Goal: Obtain resource: Download file/media

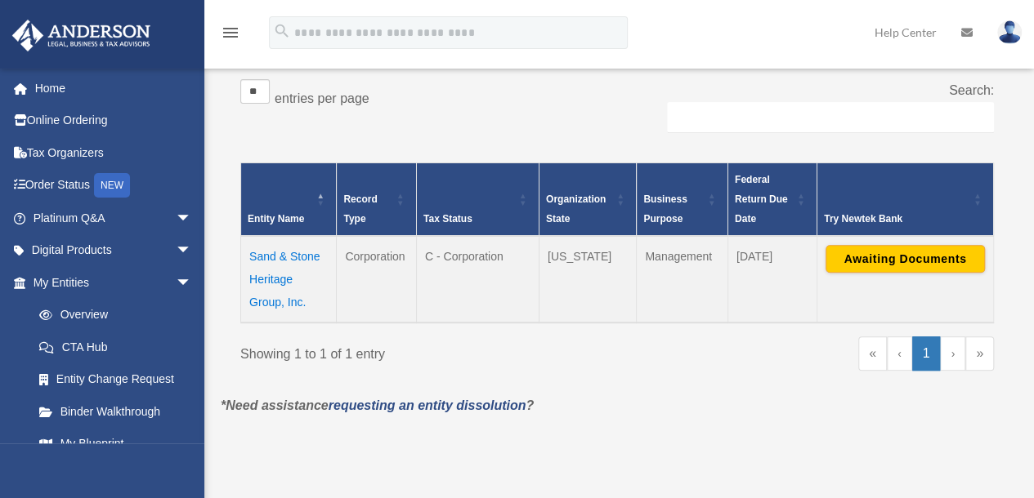
scroll to position [267, 0]
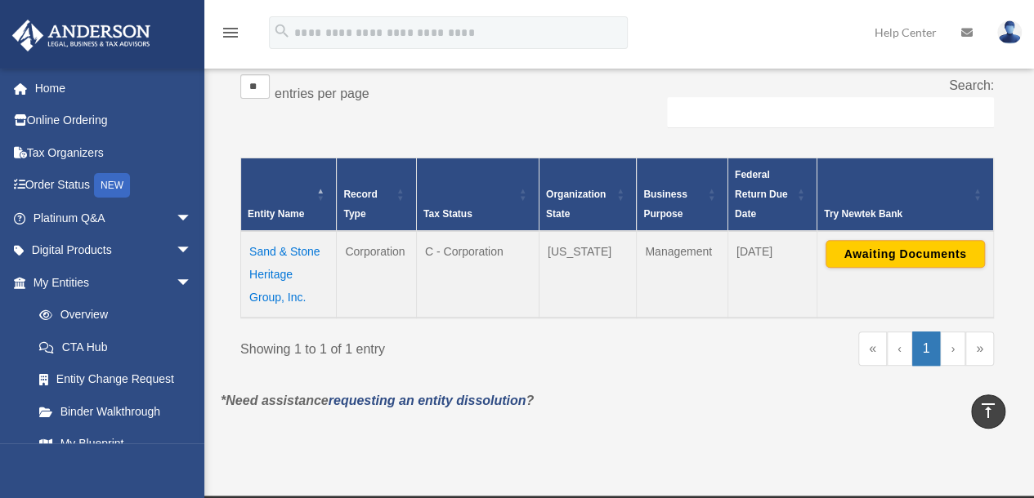
click at [1031, 262] on div "Overview date_range Published on Last updated March 13, 2025 April 10, 2020 by …" at bounding box center [618, 124] width 829 height 661
click at [295, 250] on td "Sand & Stone Heritage Group, Inc." at bounding box center [289, 274] width 96 height 87
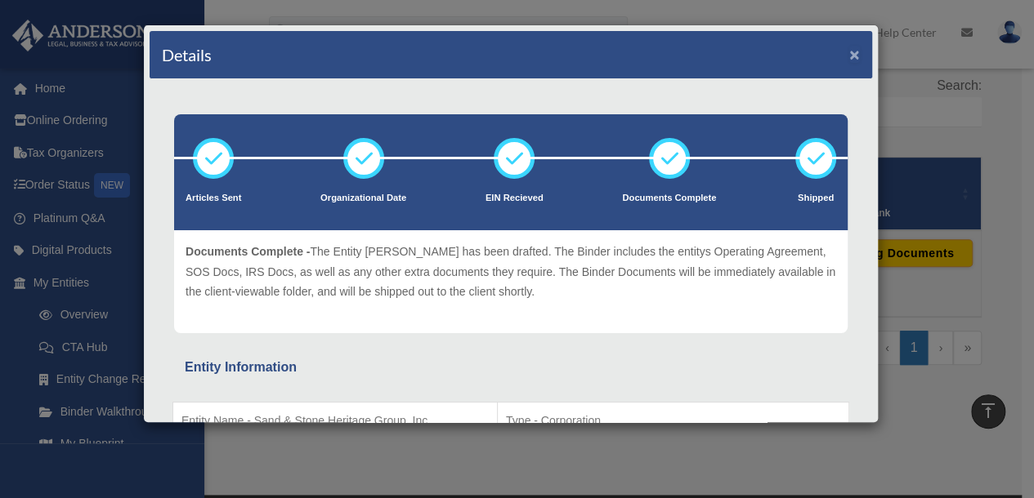
click at [849, 53] on button "×" at bounding box center [854, 54] width 11 height 17
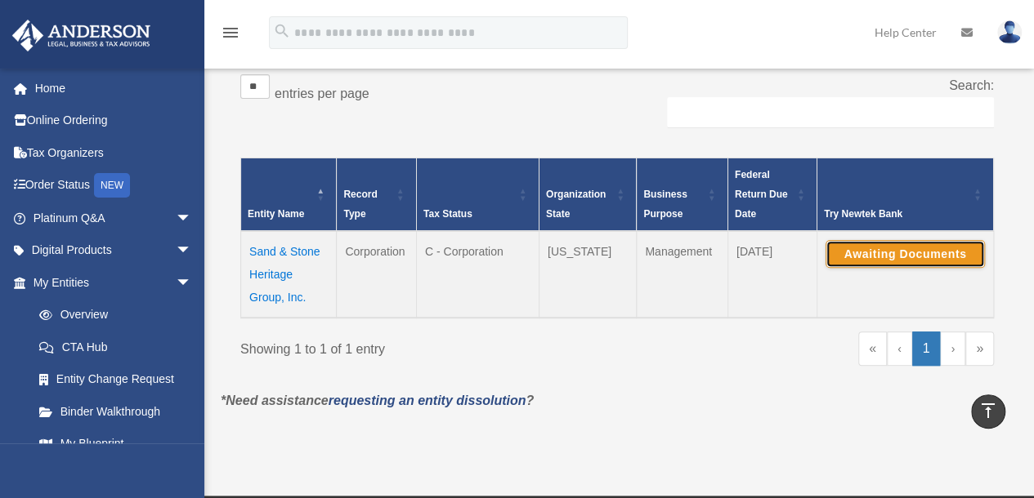
click at [865, 249] on button "Awaiting Documents" at bounding box center [904, 254] width 159 height 28
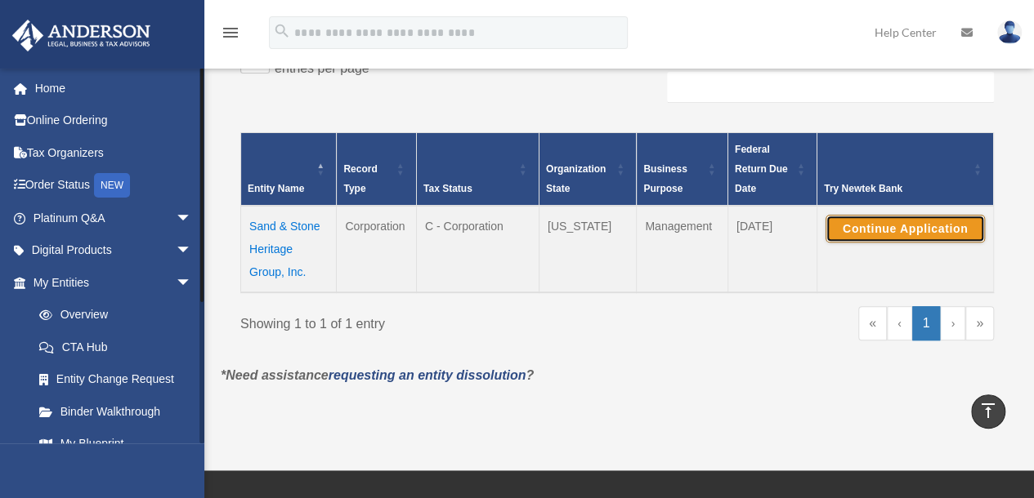
scroll to position [214, 0]
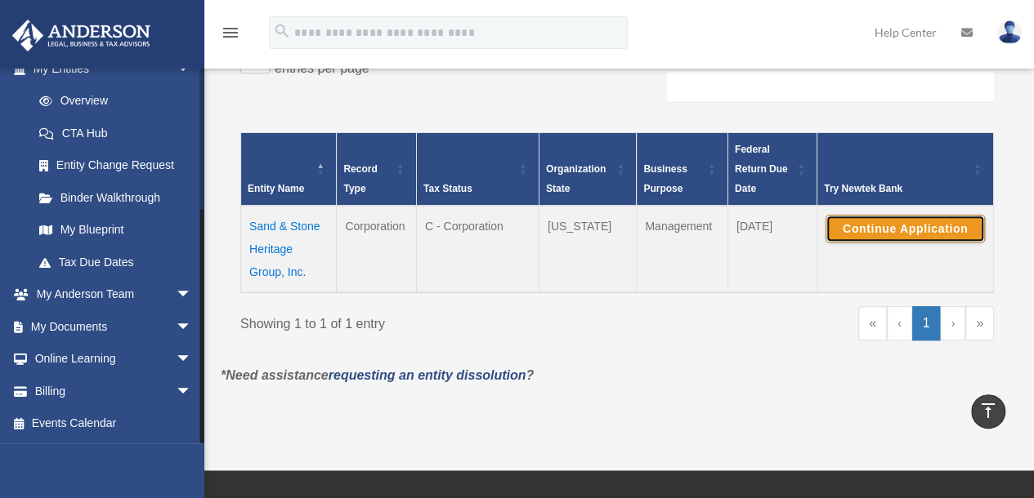
click at [201, 336] on div at bounding box center [201, 256] width 5 height 376
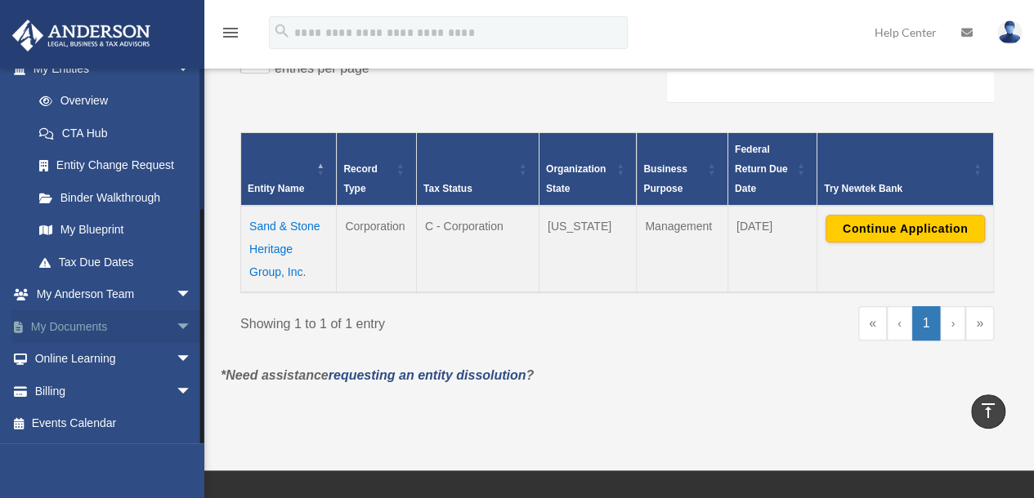
click at [177, 328] on span "arrow_drop_down" at bounding box center [192, 328] width 33 height 34
click at [124, 364] on link "Box" at bounding box center [120, 359] width 194 height 33
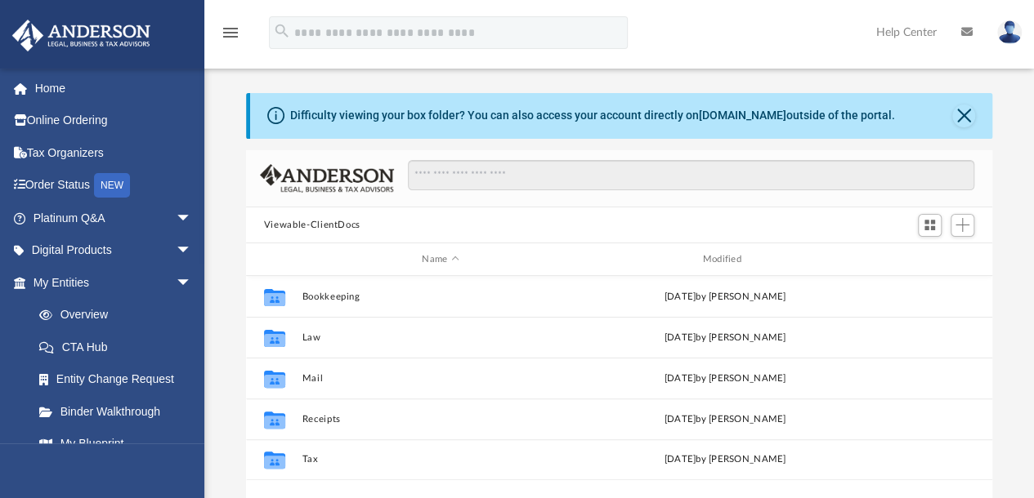
scroll to position [359, 734]
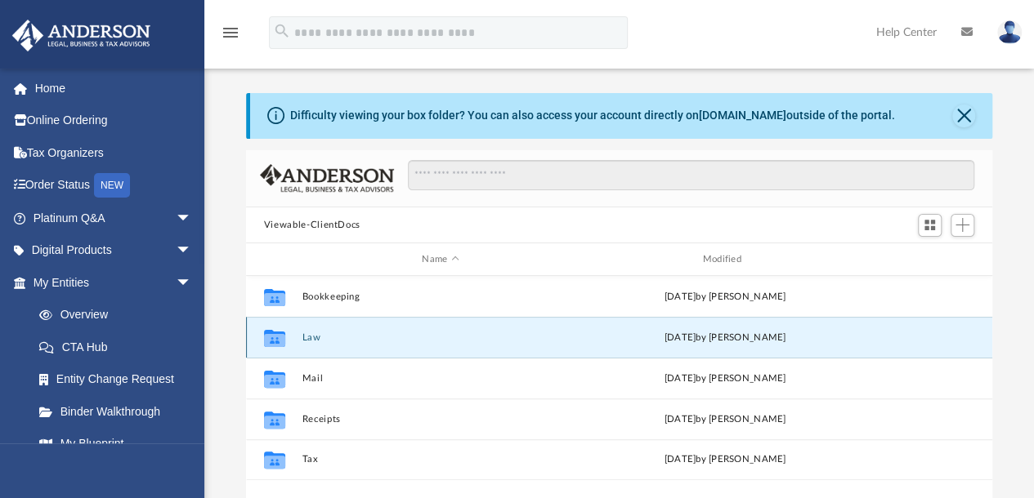
click at [308, 339] on button "Law" at bounding box center [440, 338] width 277 height 11
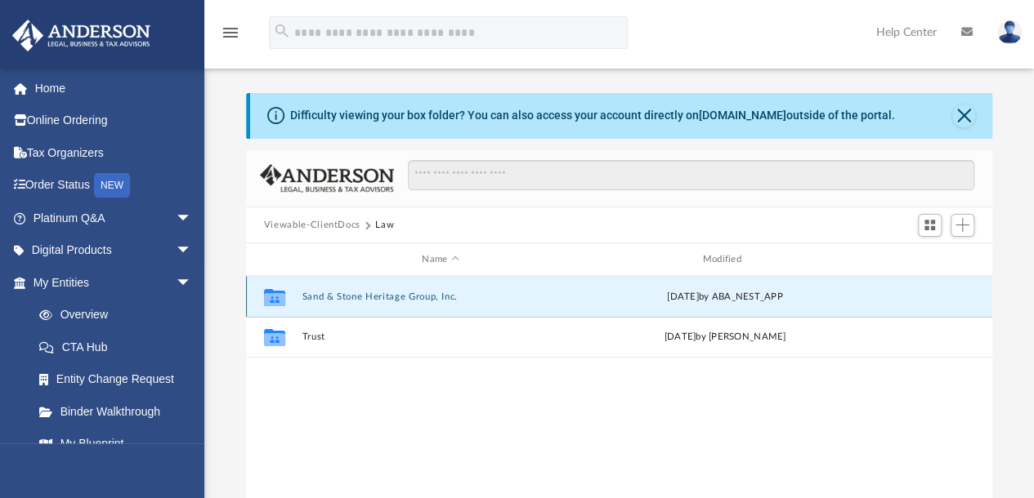
click at [328, 298] on button "Sand & Stone Heritage Group, Inc." at bounding box center [440, 297] width 277 height 11
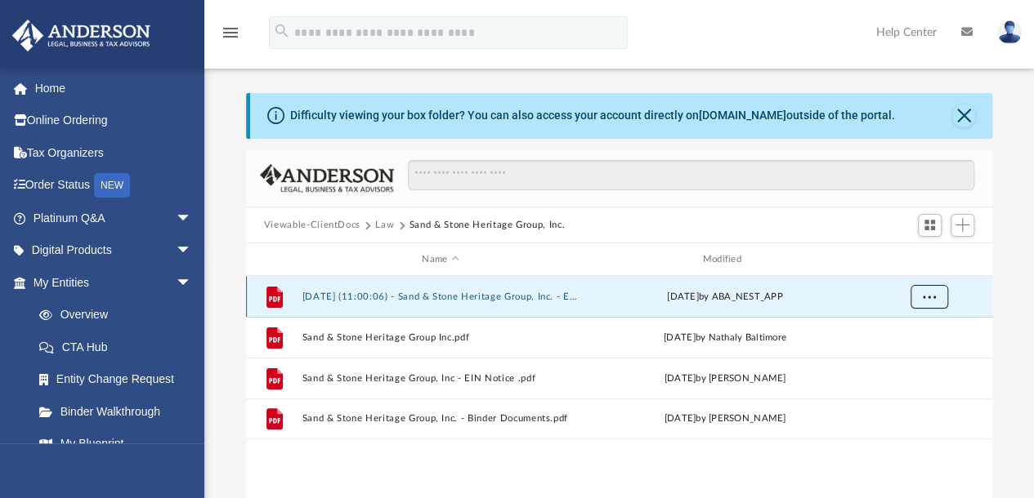
click at [931, 297] on span "More options" at bounding box center [928, 297] width 13 height 9
click at [912, 328] on li "Preview" at bounding box center [913, 329] width 47 height 17
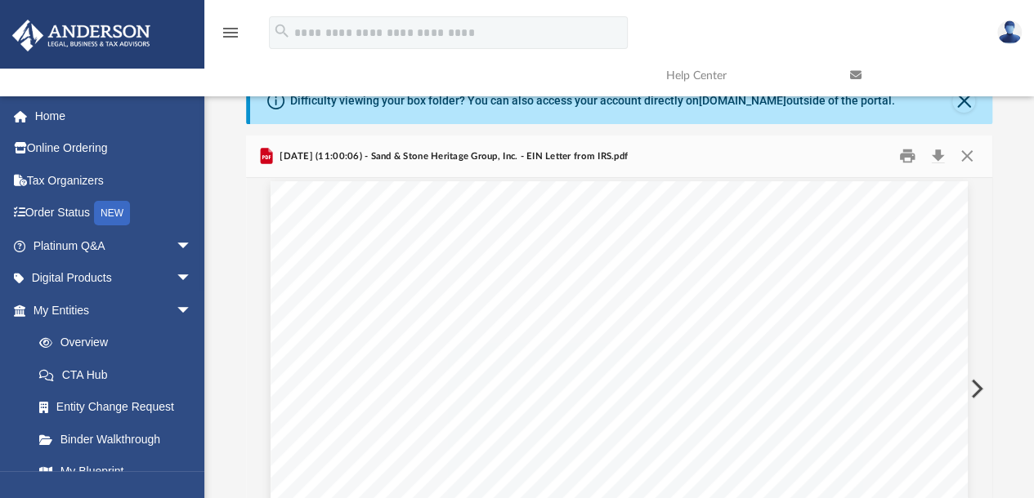
scroll to position [0, 0]
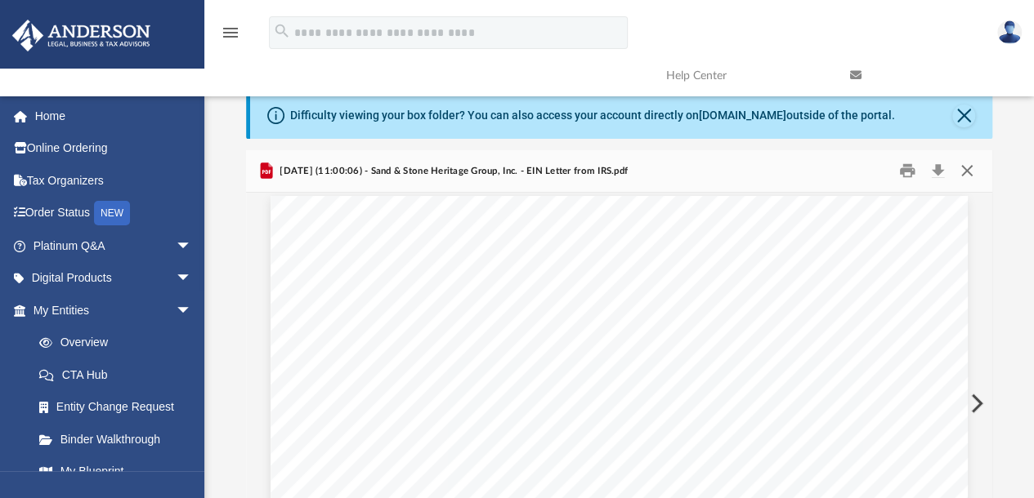
click at [968, 169] on button "Close" at bounding box center [966, 171] width 29 height 25
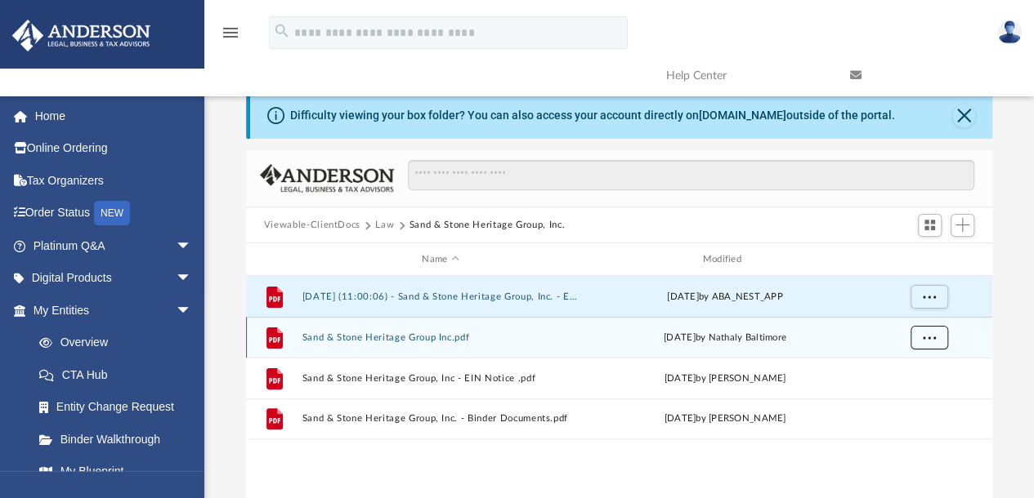
click at [935, 342] on button "More options" at bounding box center [928, 338] width 38 height 25
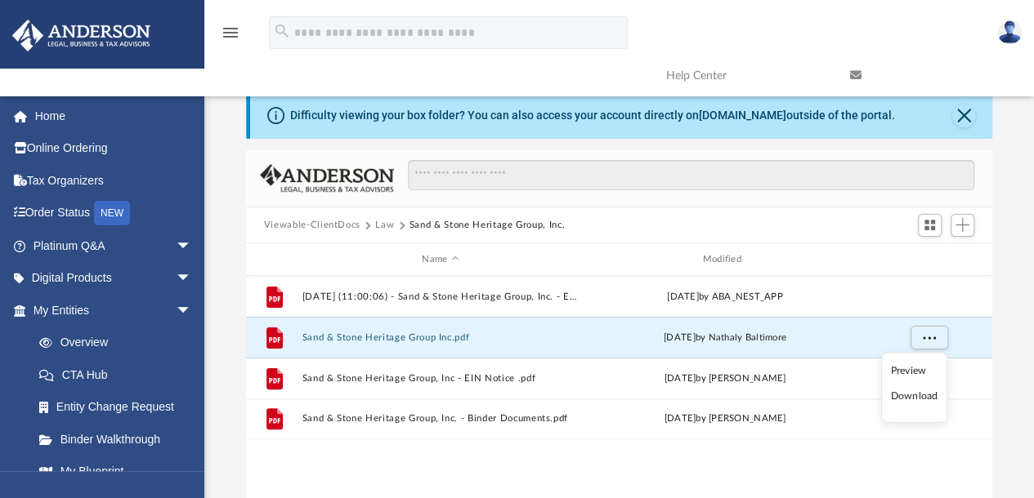
click at [906, 373] on li "Preview" at bounding box center [913, 370] width 47 height 17
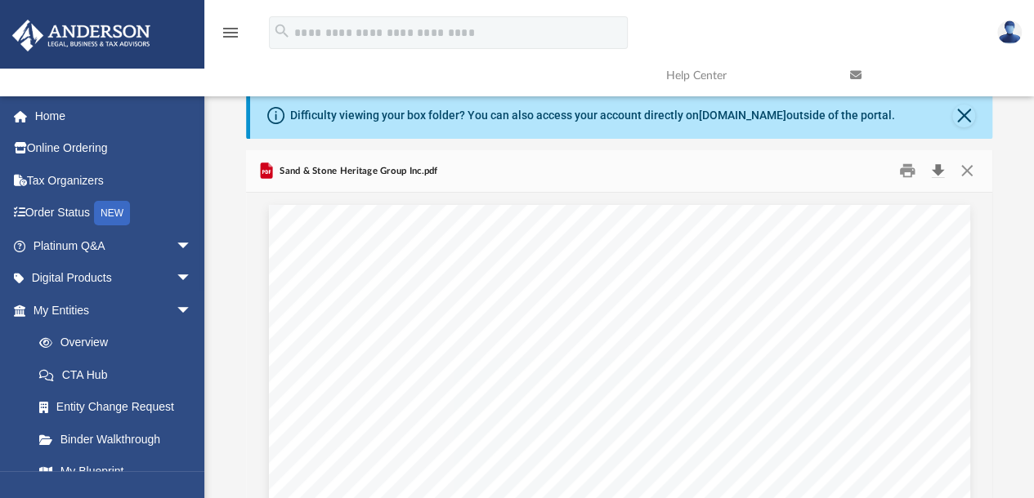
click at [934, 177] on button "Download" at bounding box center [937, 171] width 29 height 25
click at [968, 169] on button "Close" at bounding box center [966, 171] width 29 height 25
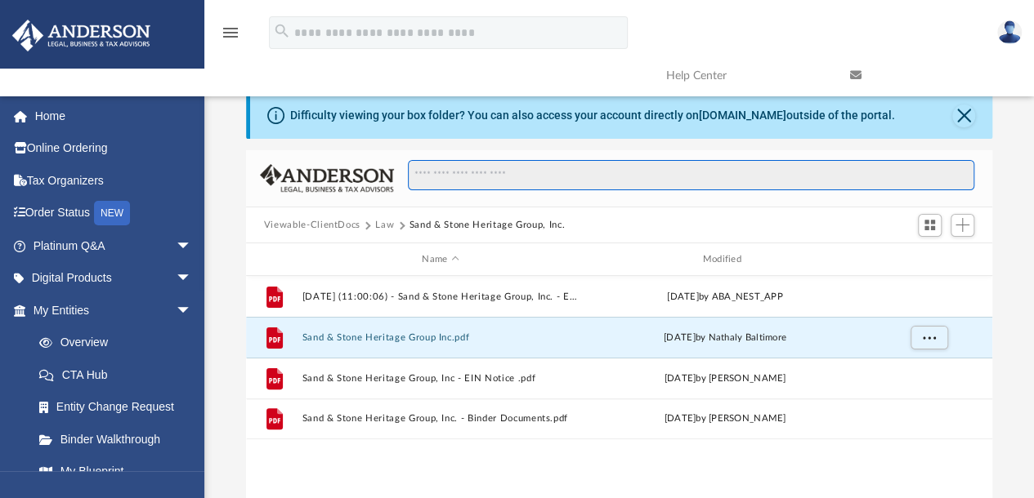
click at [968, 169] on input "Search files and folders" at bounding box center [691, 175] width 566 height 31
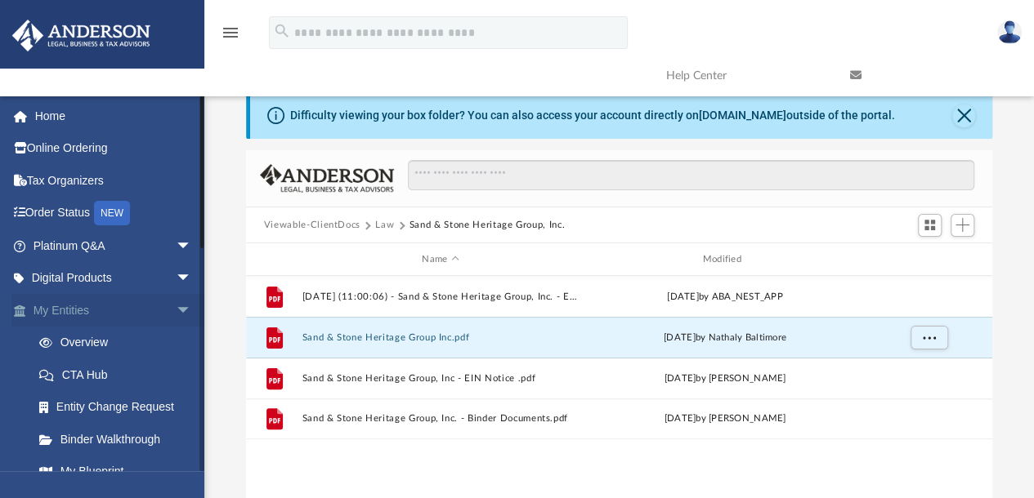
click at [83, 313] on link "My Entities arrow_drop_down" at bounding box center [113, 310] width 205 height 33
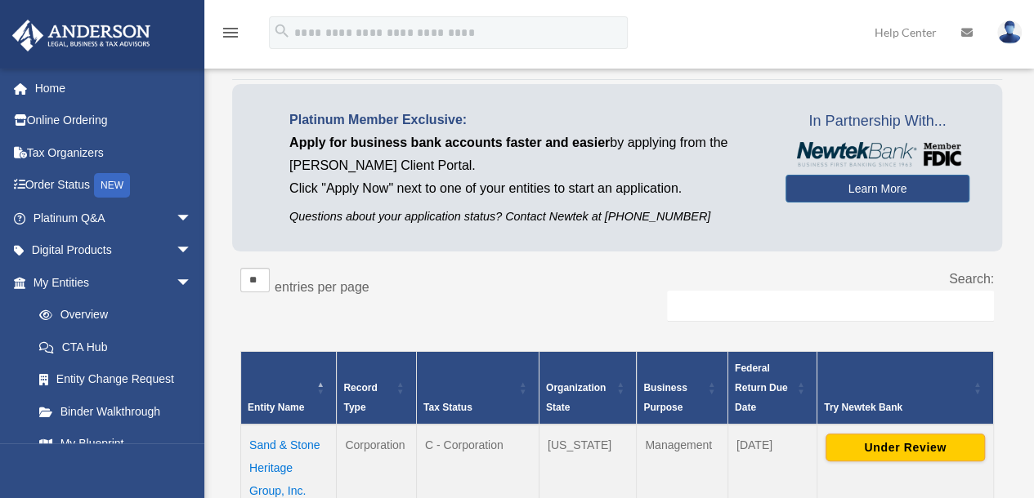
scroll to position [72, 0]
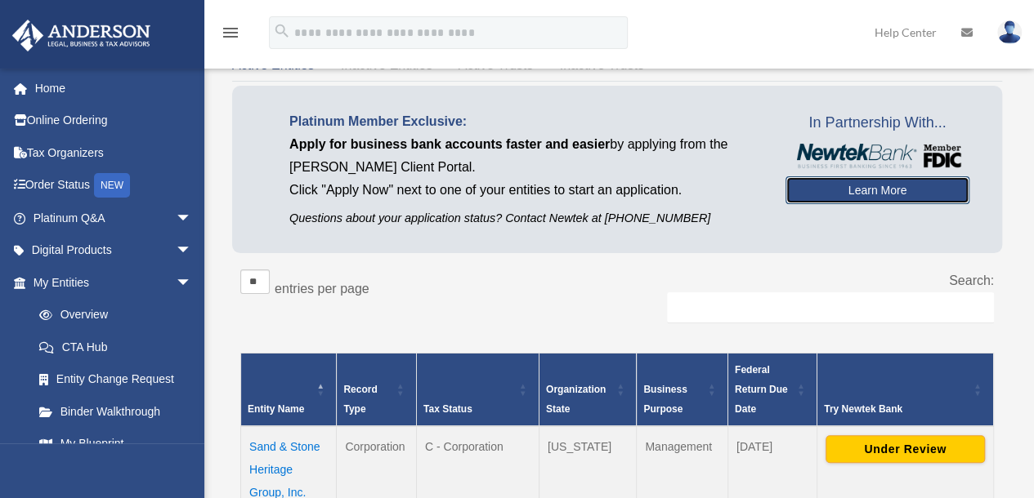
click at [886, 181] on link "Learn More" at bounding box center [877, 191] width 184 height 28
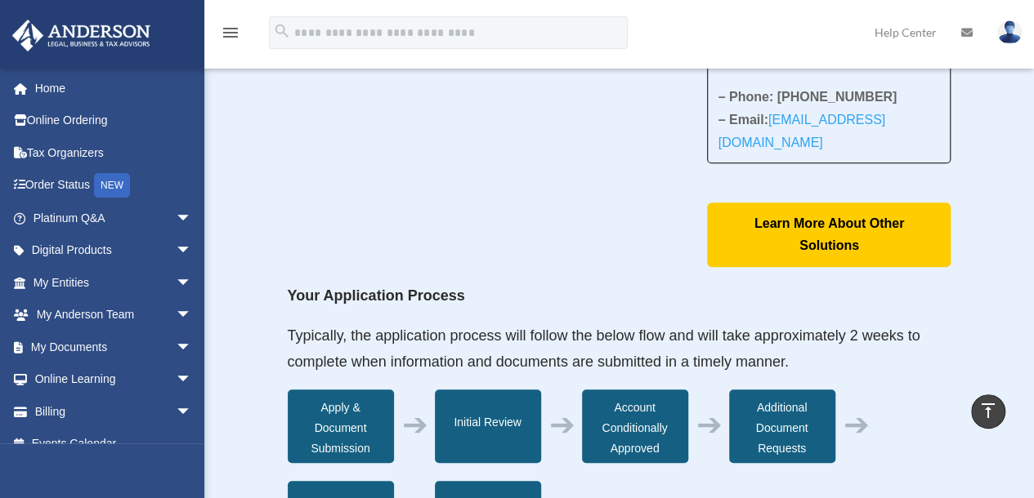
scroll to position [297, 0]
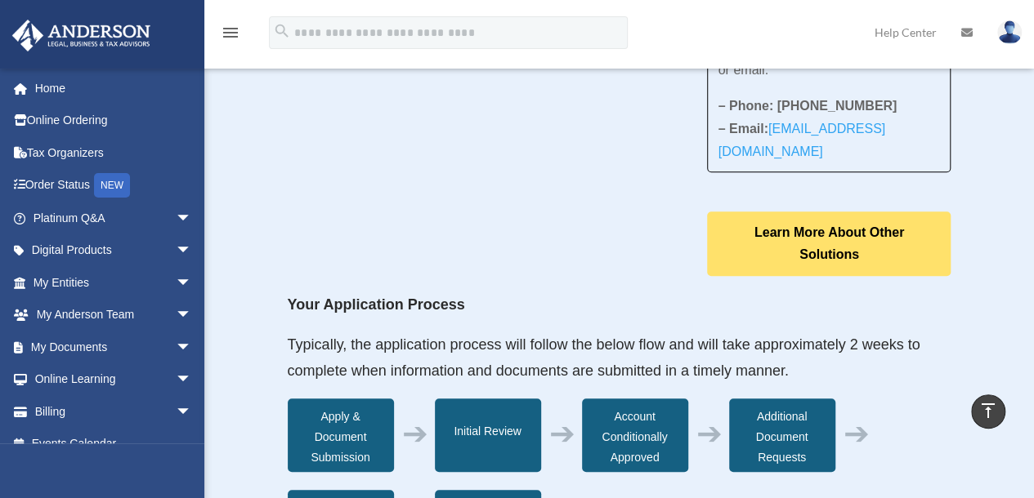
click at [780, 253] on link "Learn More About Other Solutions" at bounding box center [829, 244] width 244 height 64
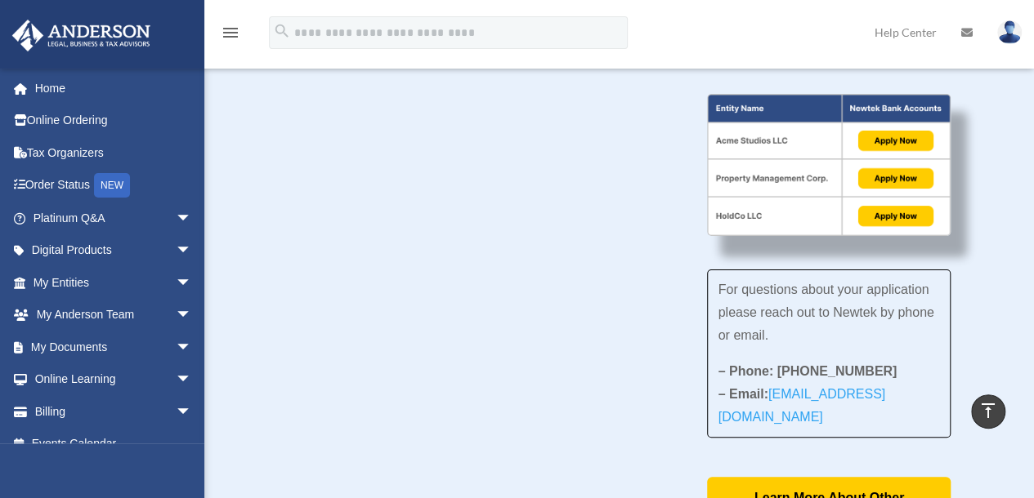
scroll to position [0, 0]
